Goal: Task Accomplishment & Management: Manage account settings

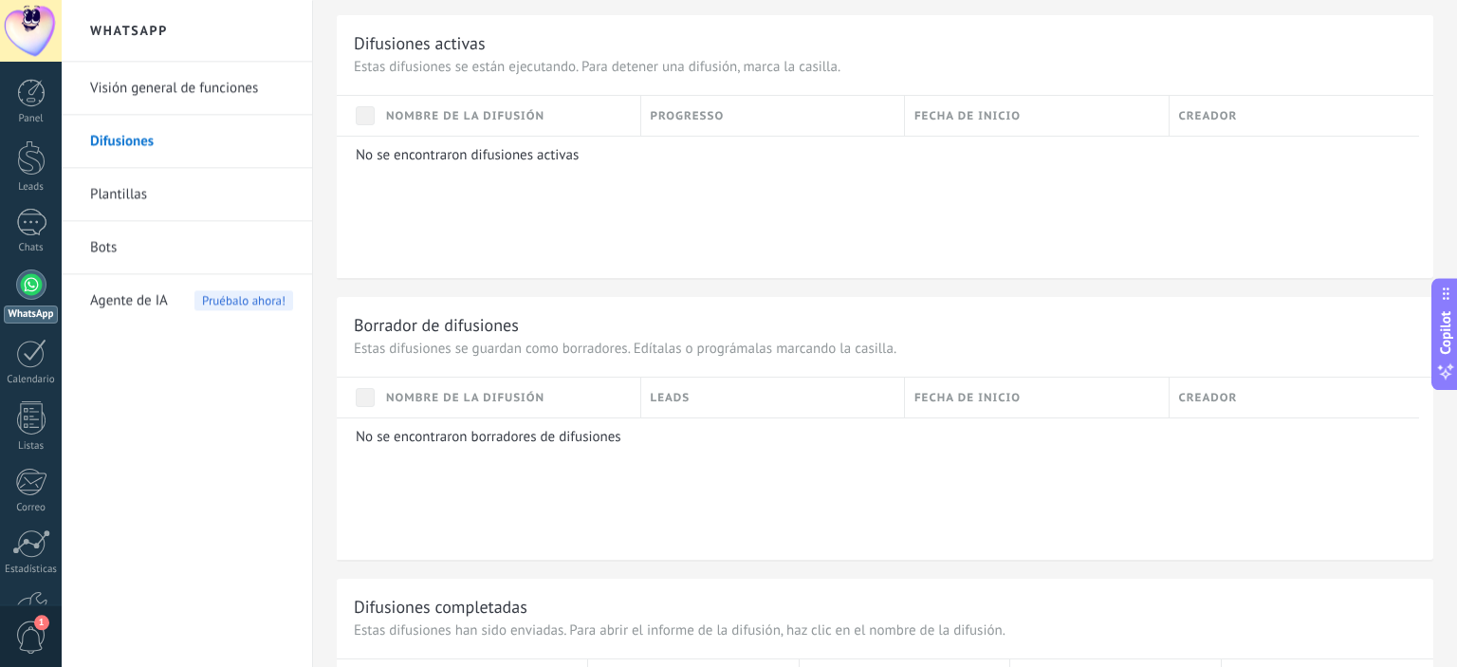
scroll to position [1126, 0]
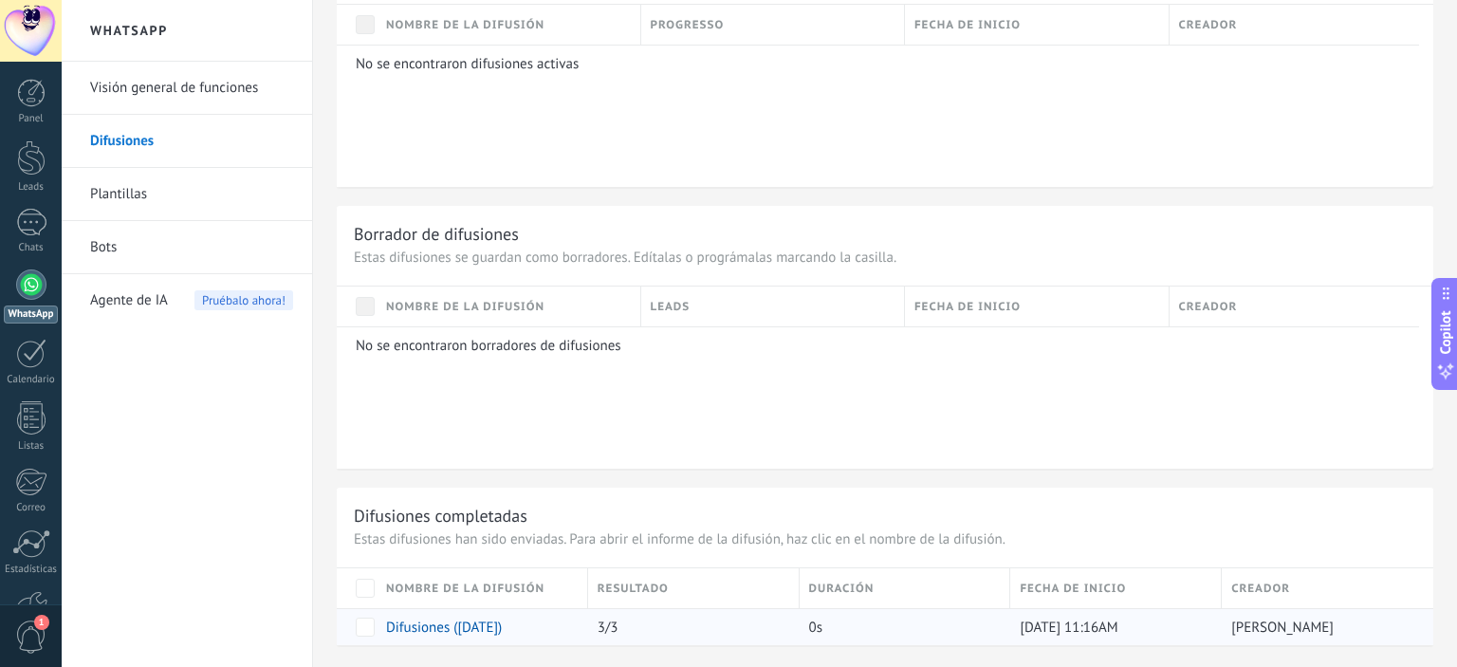
click at [472, 631] on link "Difusiones ([DATE])" at bounding box center [444, 627] width 116 height 18
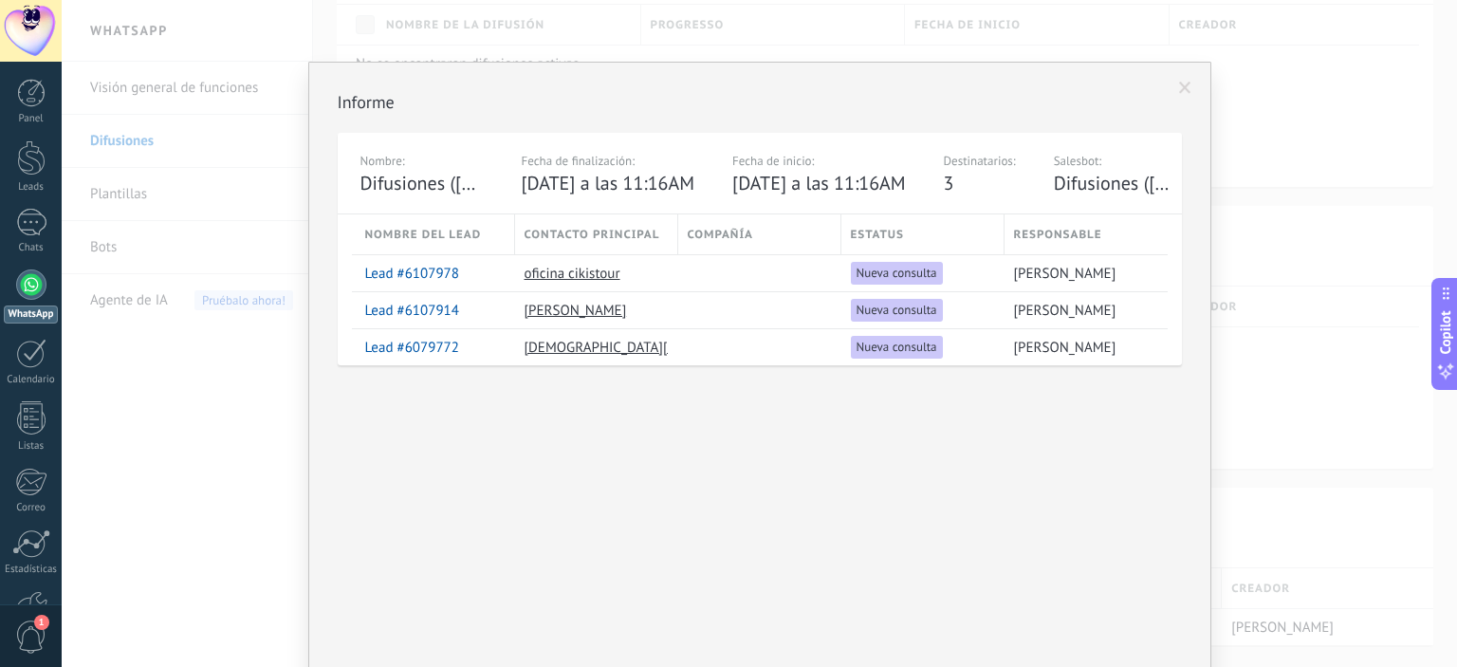
click at [1186, 93] on span at bounding box center [1185, 88] width 12 height 13
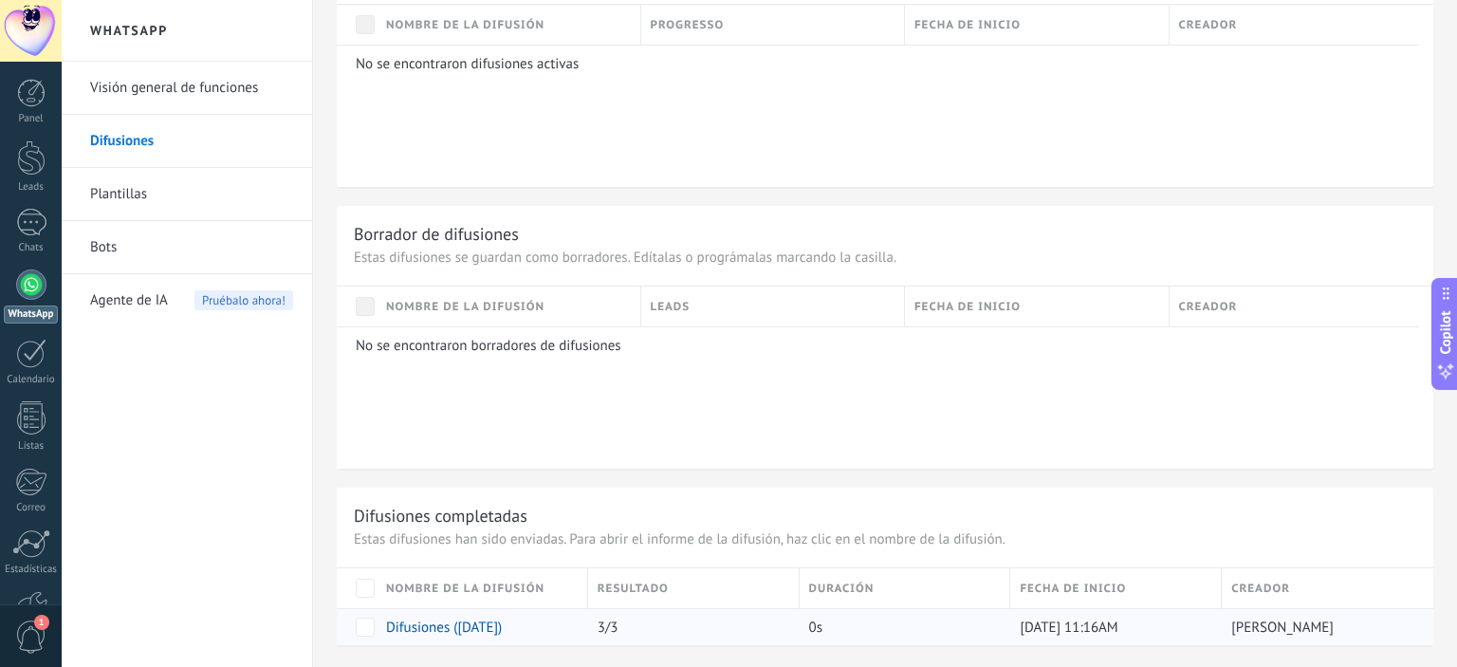
click at [451, 633] on link "Difusiones ([DATE])" at bounding box center [444, 627] width 116 height 18
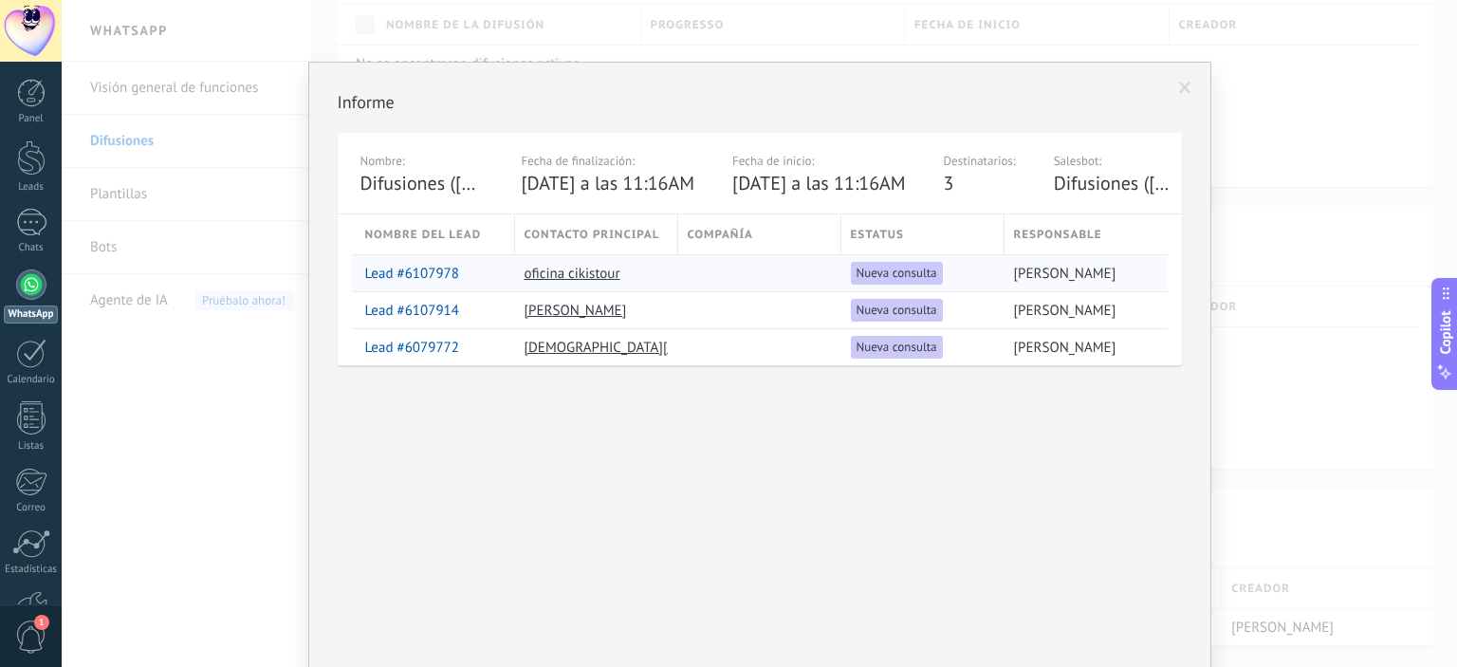
click at [395, 268] on link "Lead #6107978" at bounding box center [412, 274] width 94 height 18
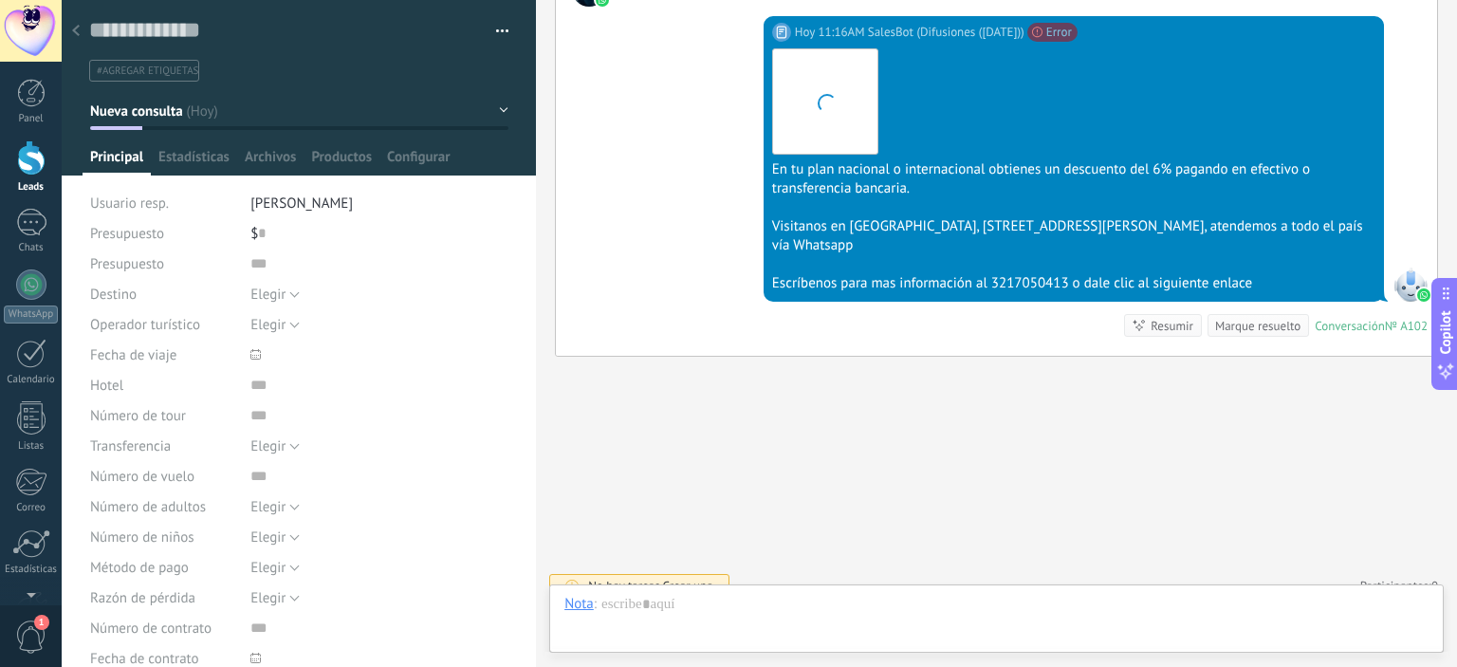
click at [73, 32] on use at bounding box center [76, 30] width 8 height 11
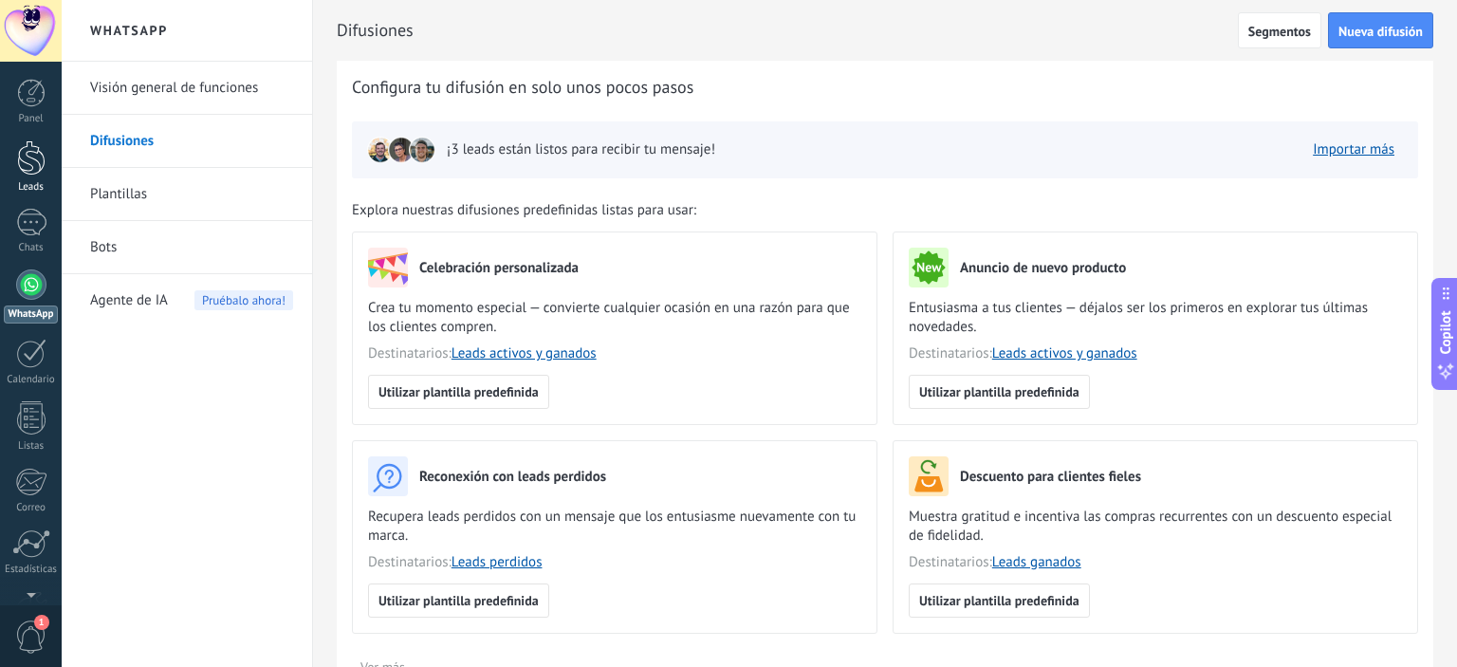
click at [29, 145] on div at bounding box center [31, 157] width 28 height 35
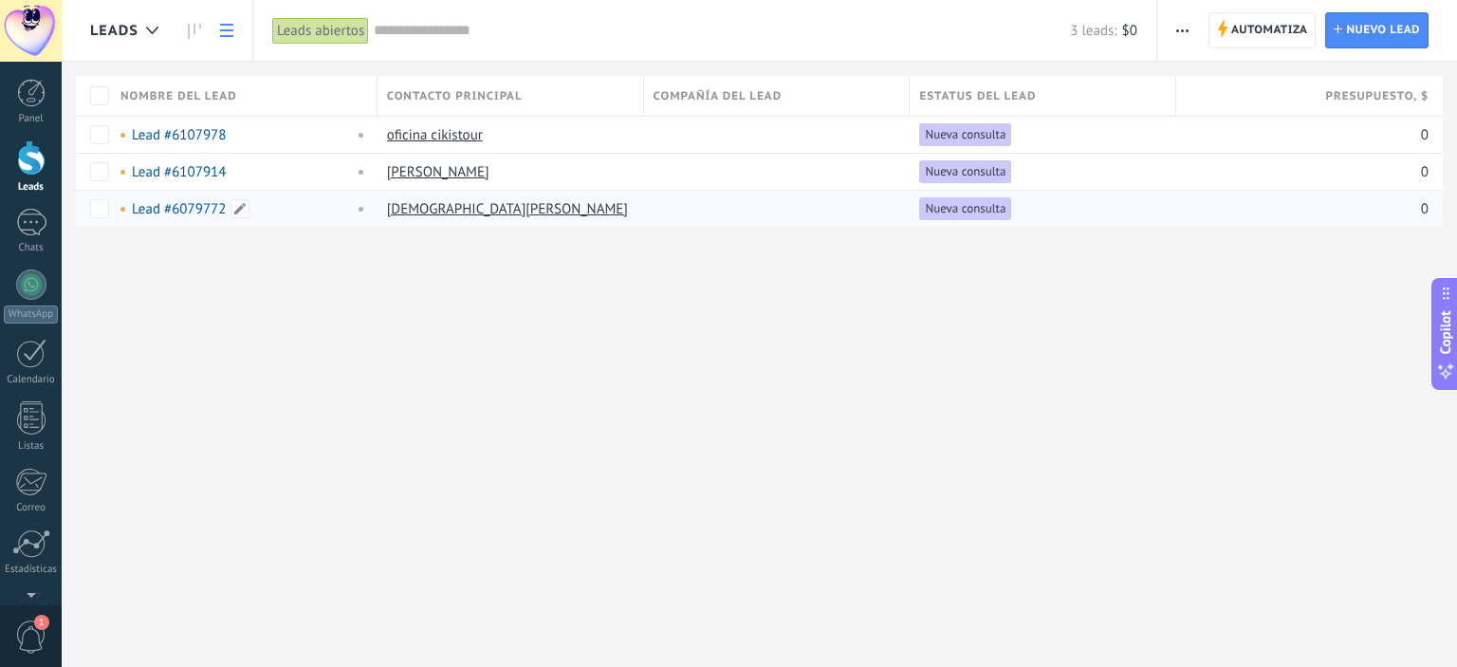
click at [193, 206] on link "Lead #6079772" at bounding box center [179, 209] width 94 height 18
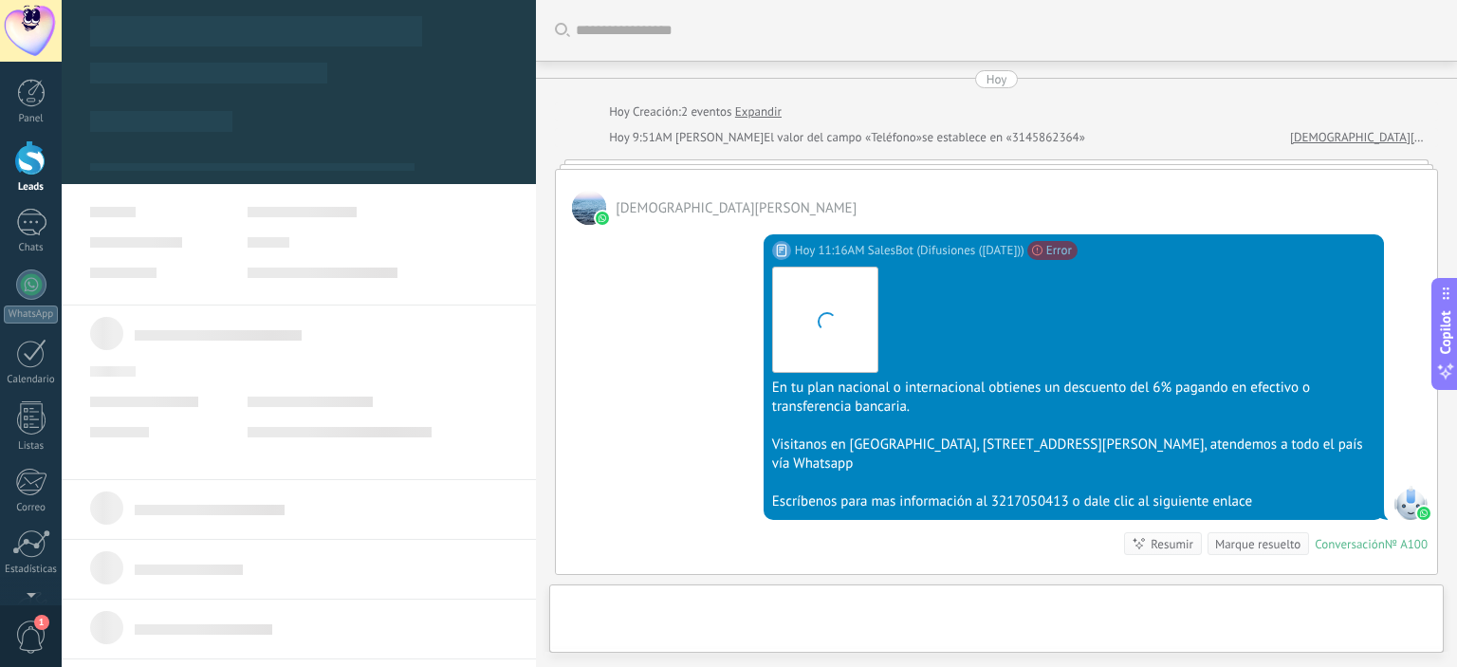
type textarea "**********"
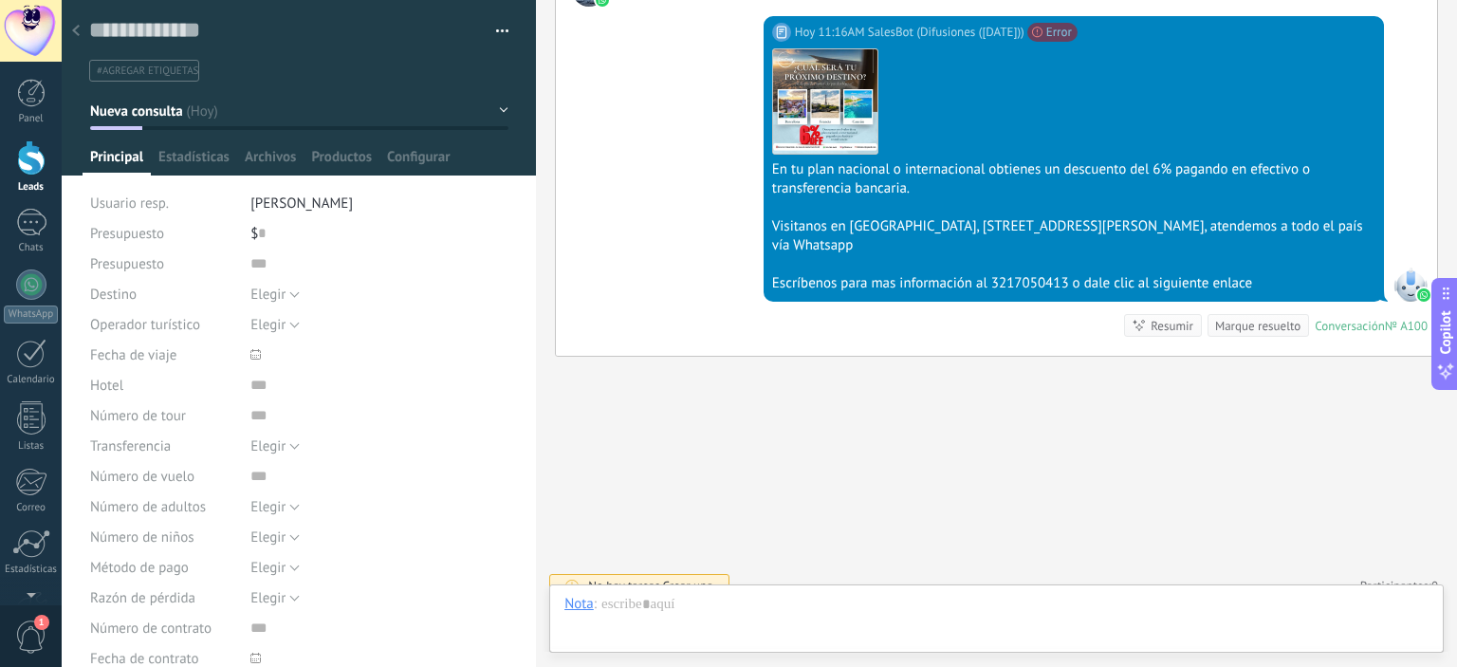
scroll to position [395, 0]
